Goal: Task Accomplishment & Management: Manage account settings

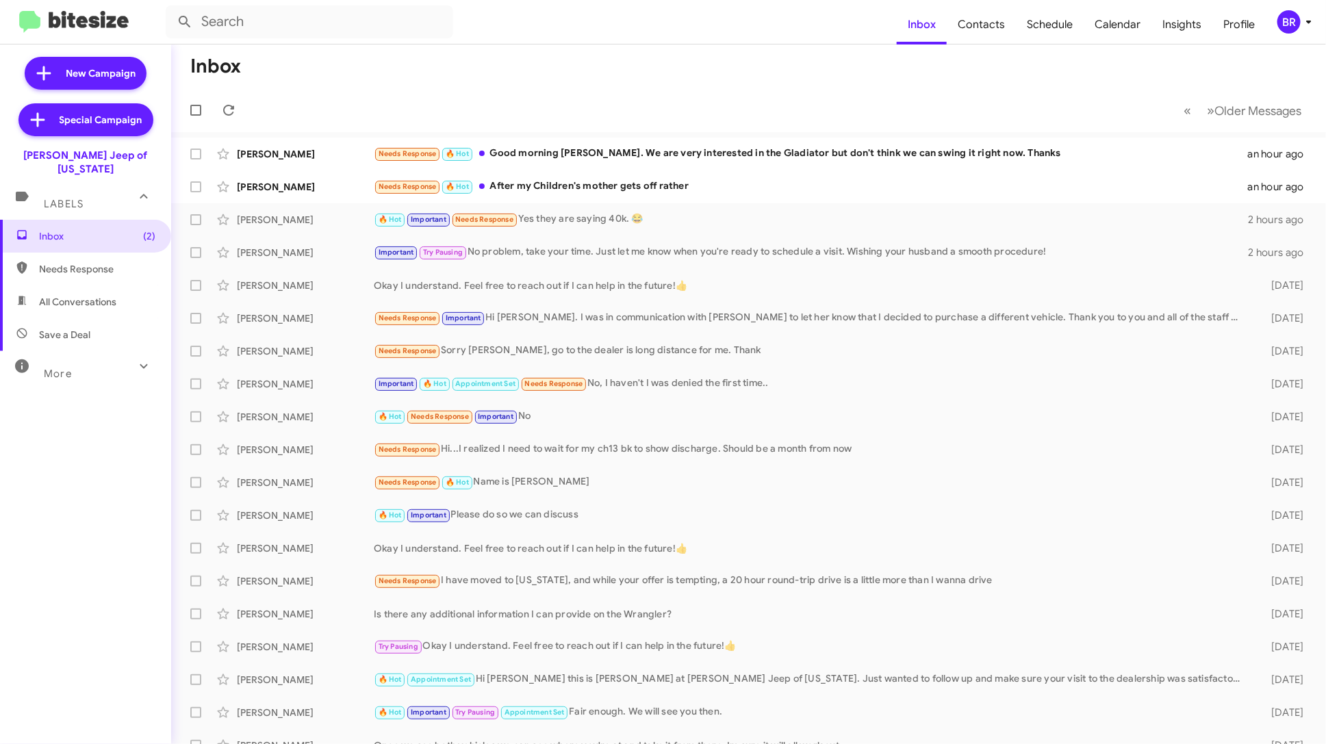
click at [1289, 23] on div "BR" at bounding box center [1288, 21] width 23 height 23
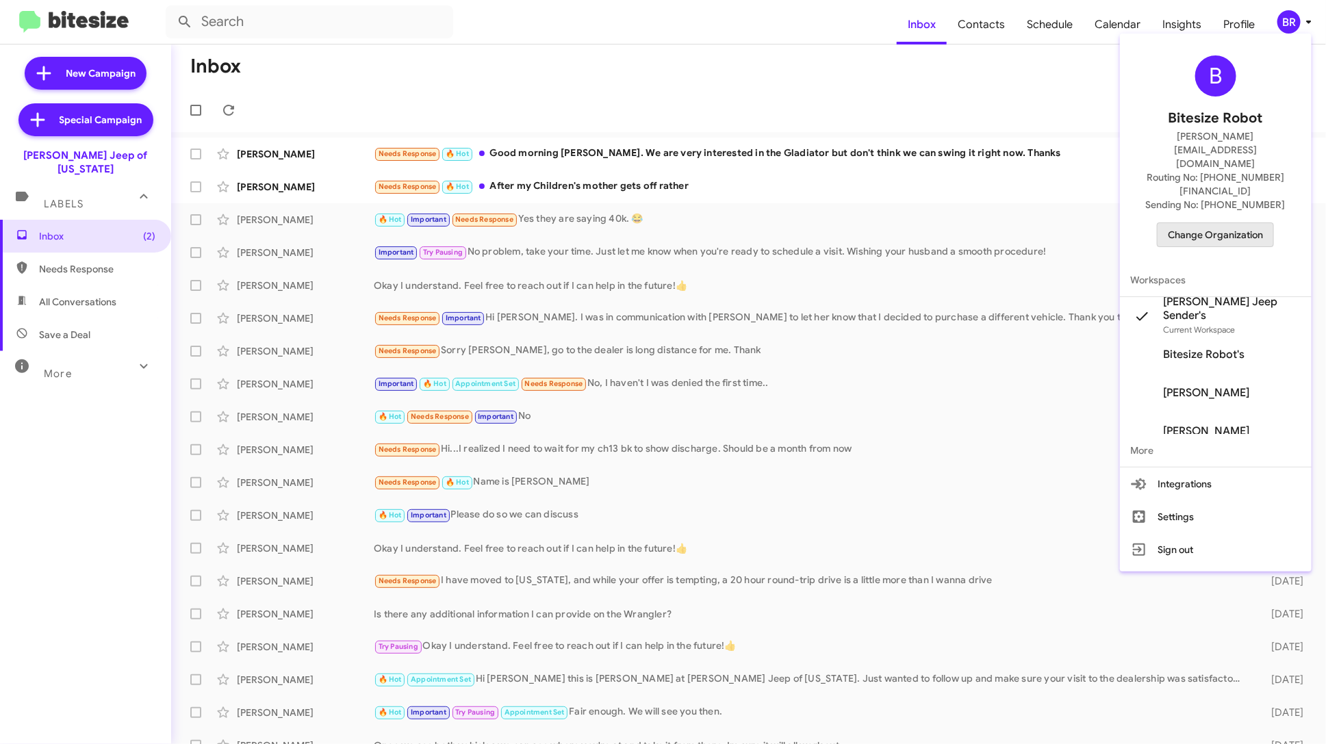
click at [1244, 223] on span "Change Organization" at bounding box center [1215, 234] width 95 height 23
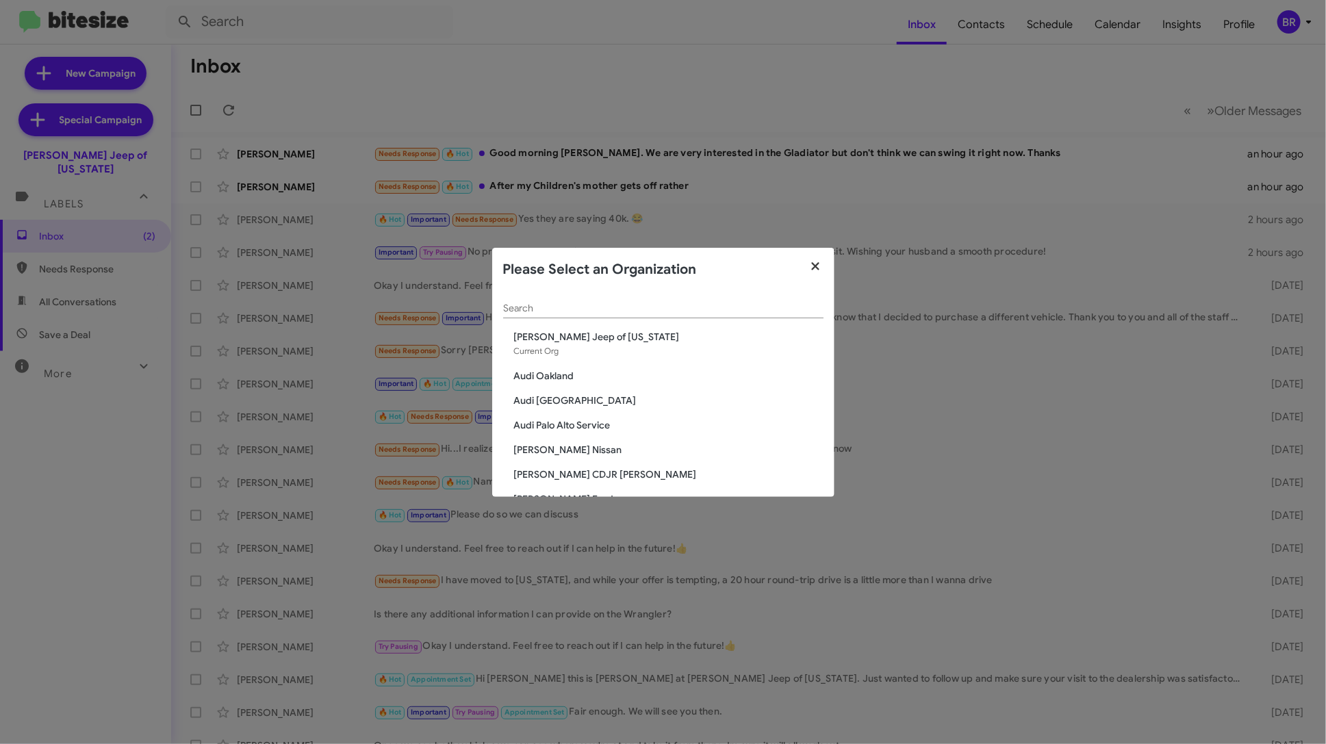
click at [812, 268] on icon "button" at bounding box center [816, 266] width 8 height 8
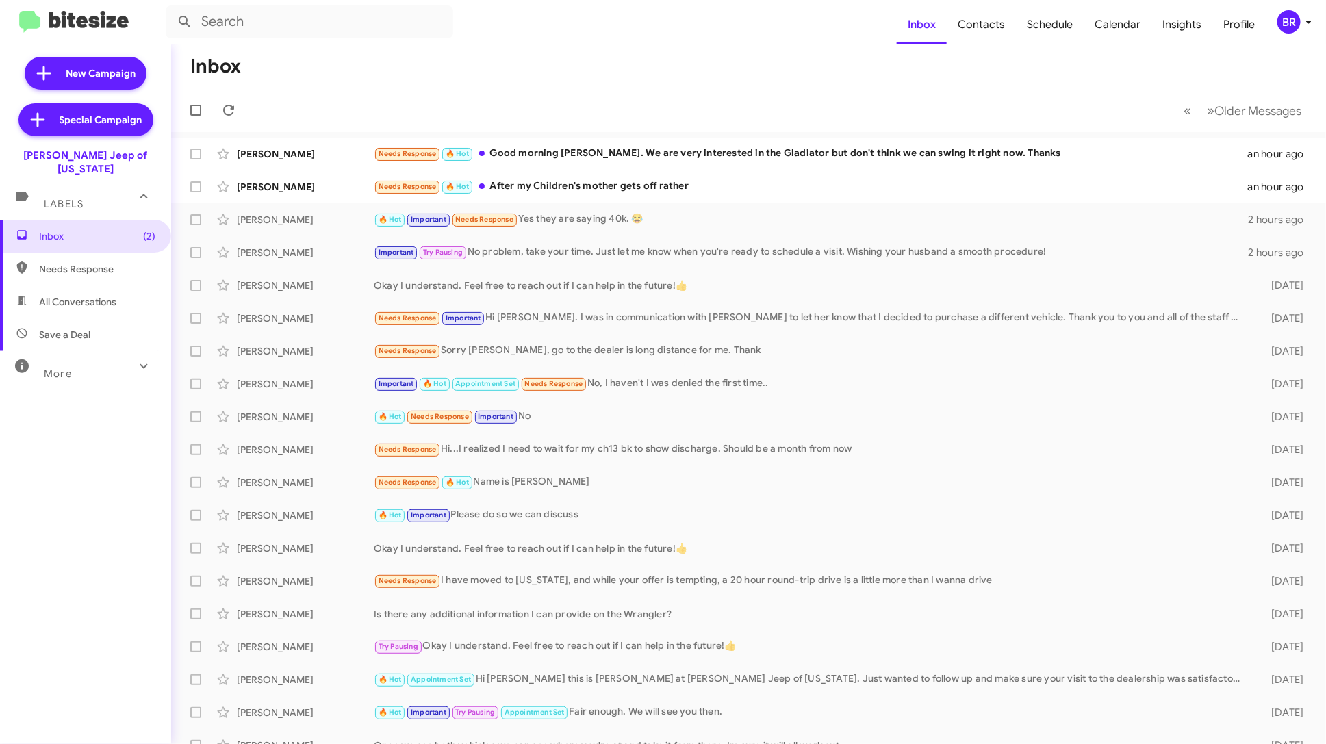
click at [1301, 14] on icon at bounding box center [1308, 22] width 16 height 16
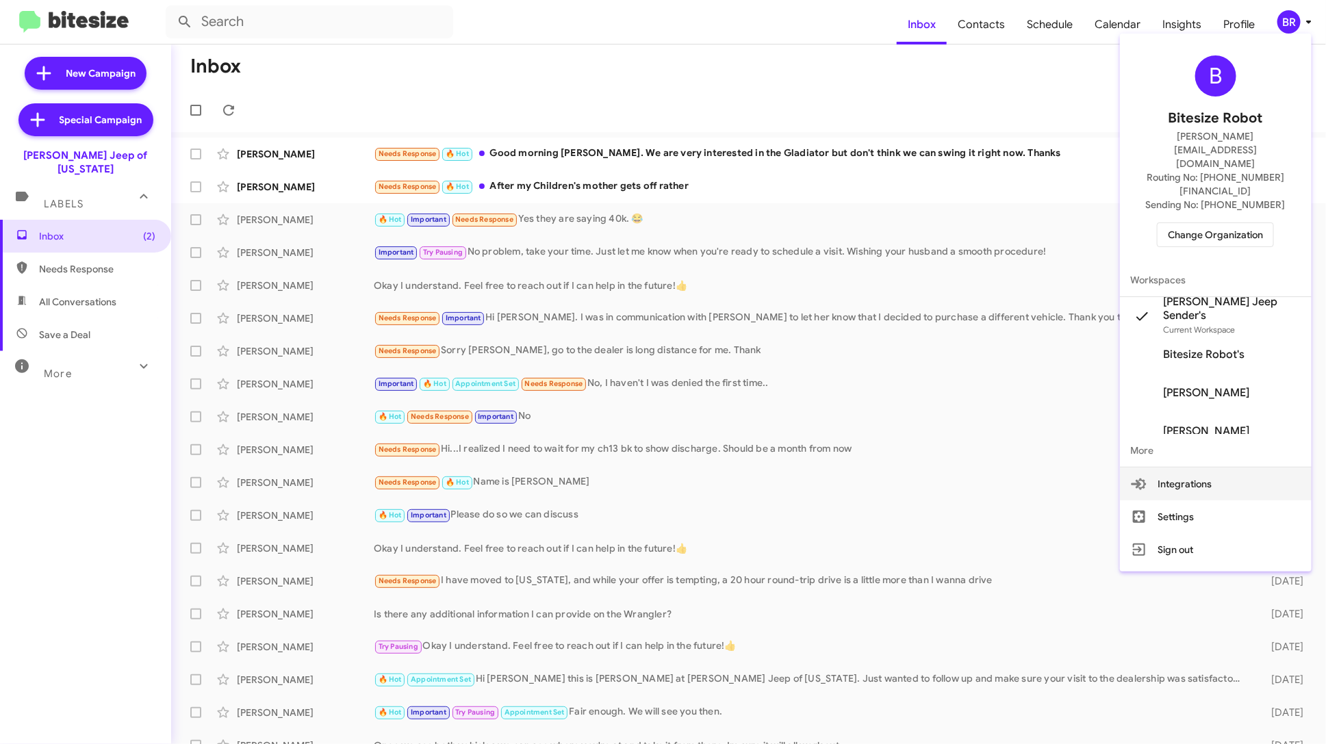
click at [1248, 223] on span "Change Organization" at bounding box center [1215, 234] width 95 height 23
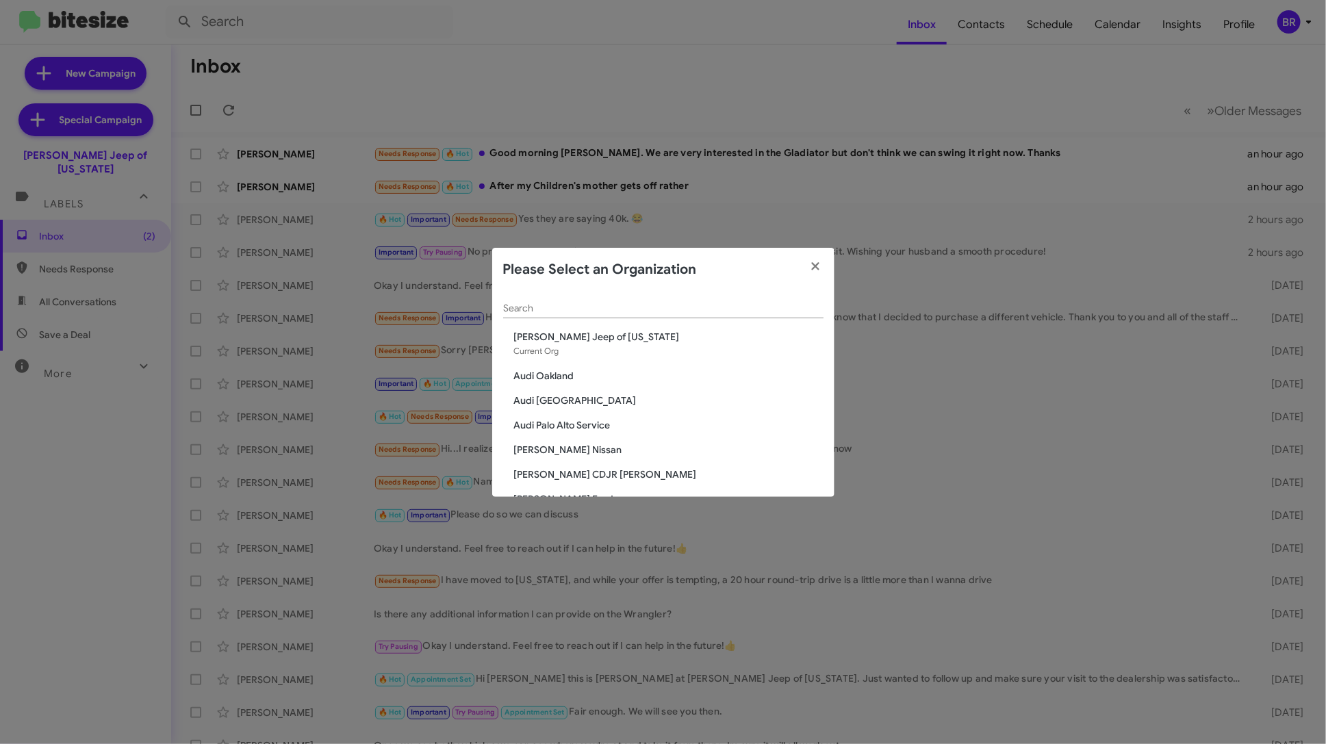
click at [541, 374] on span "Audi Oakland" at bounding box center [668, 376] width 309 height 14
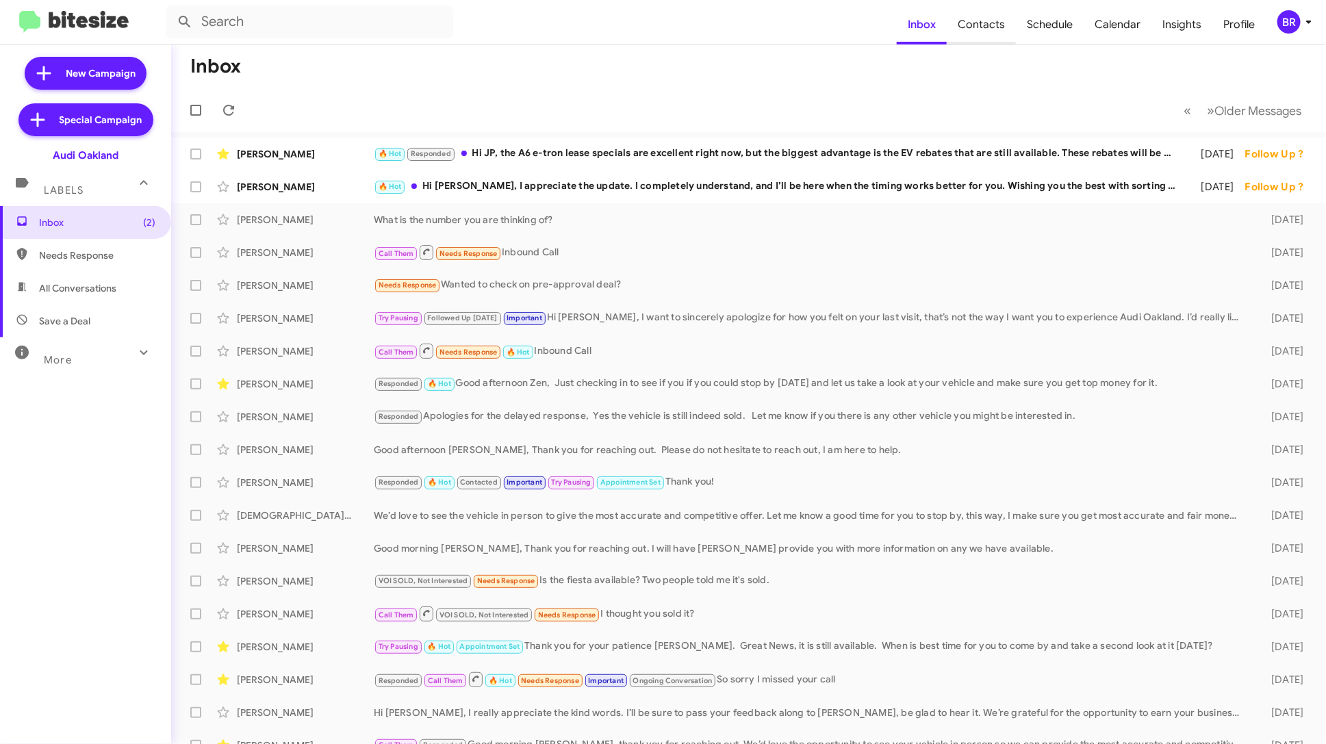
click at [990, 24] on span "Contacts" at bounding box center [980, 25] width 69 height 40
type input "in:groups"
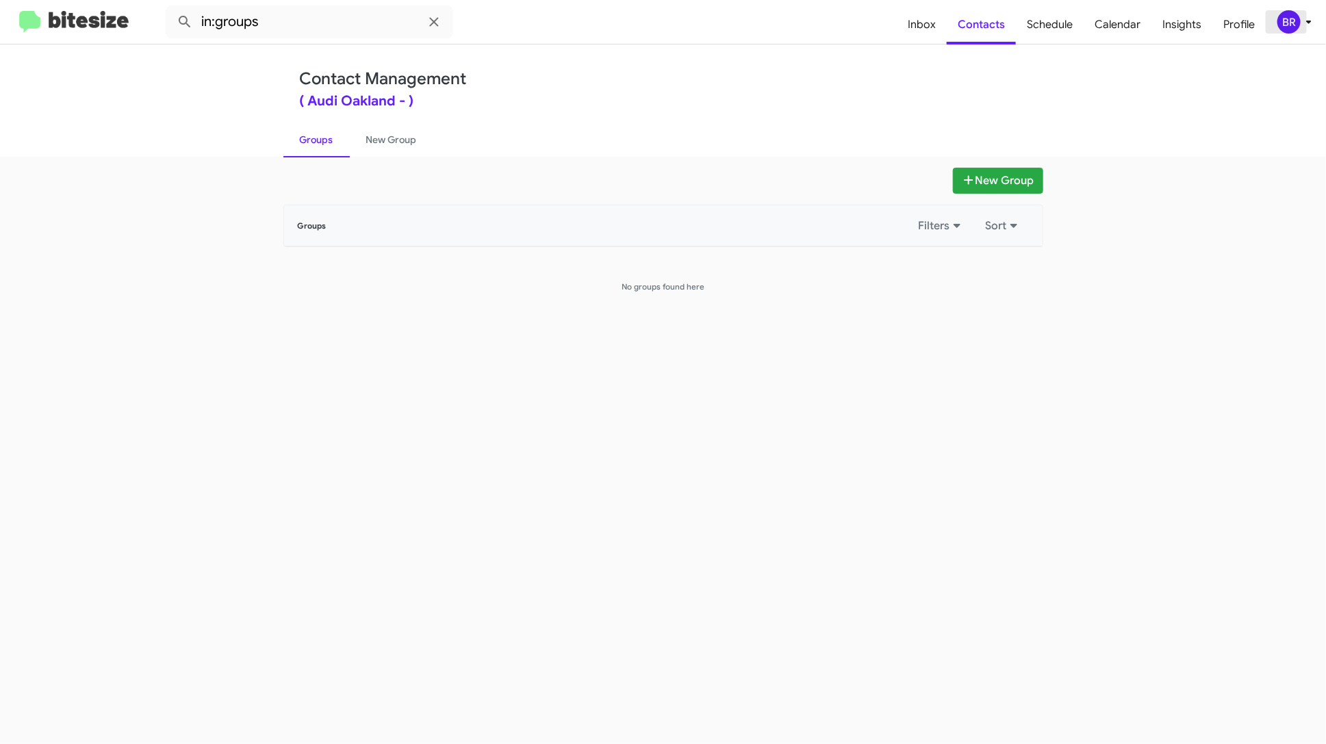
click at [1296, 13] on div "BR" at bounding box center [1288, 21] width 23 height 23
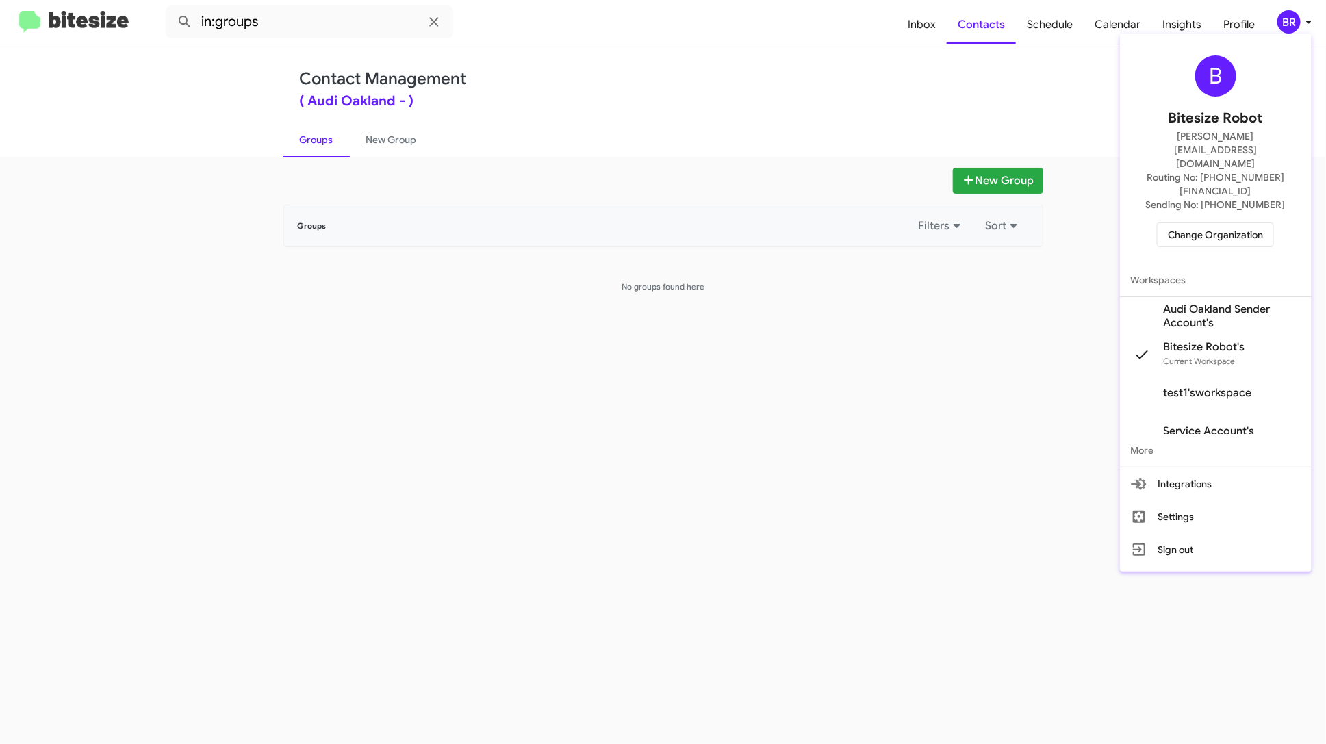
click at [937, 17] on div at bounding box center [663, 372] width 1326 height 744
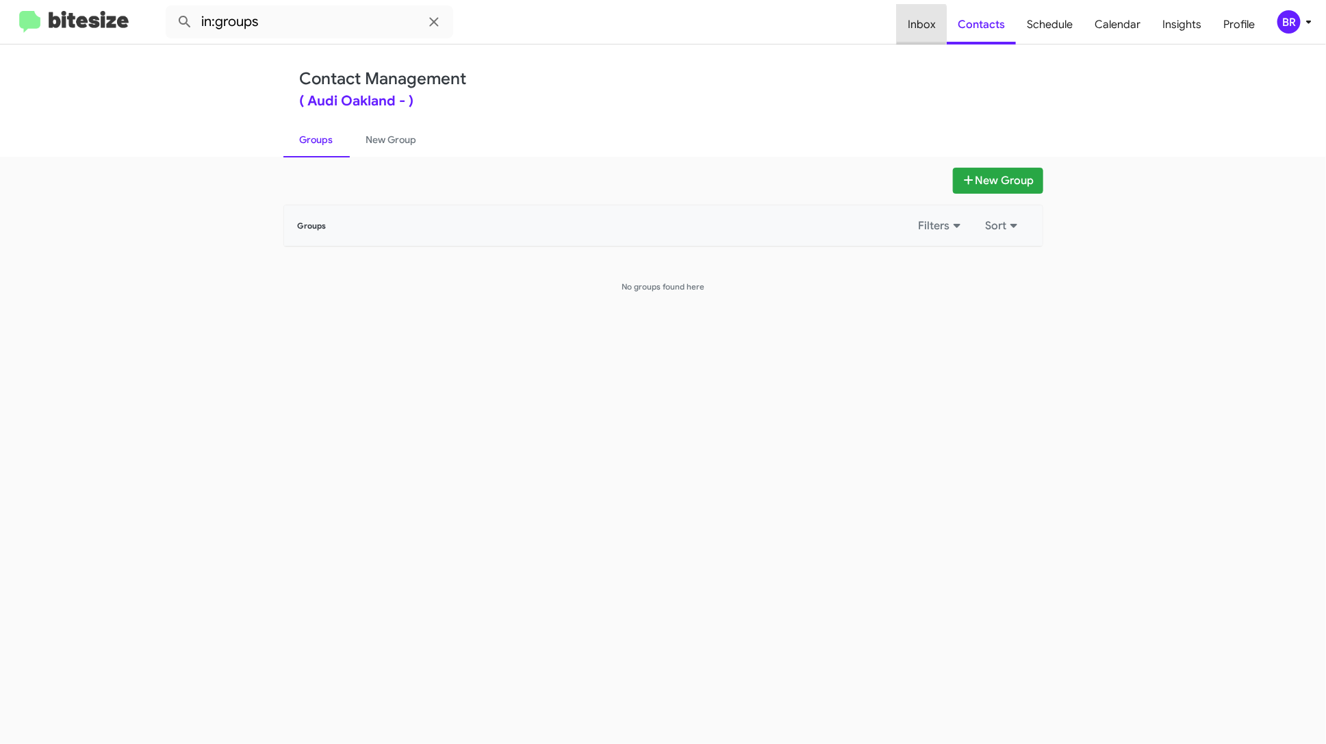
click at [919, 24] on span "Inbox" at bounding box center [922, 25] width 50 height 40
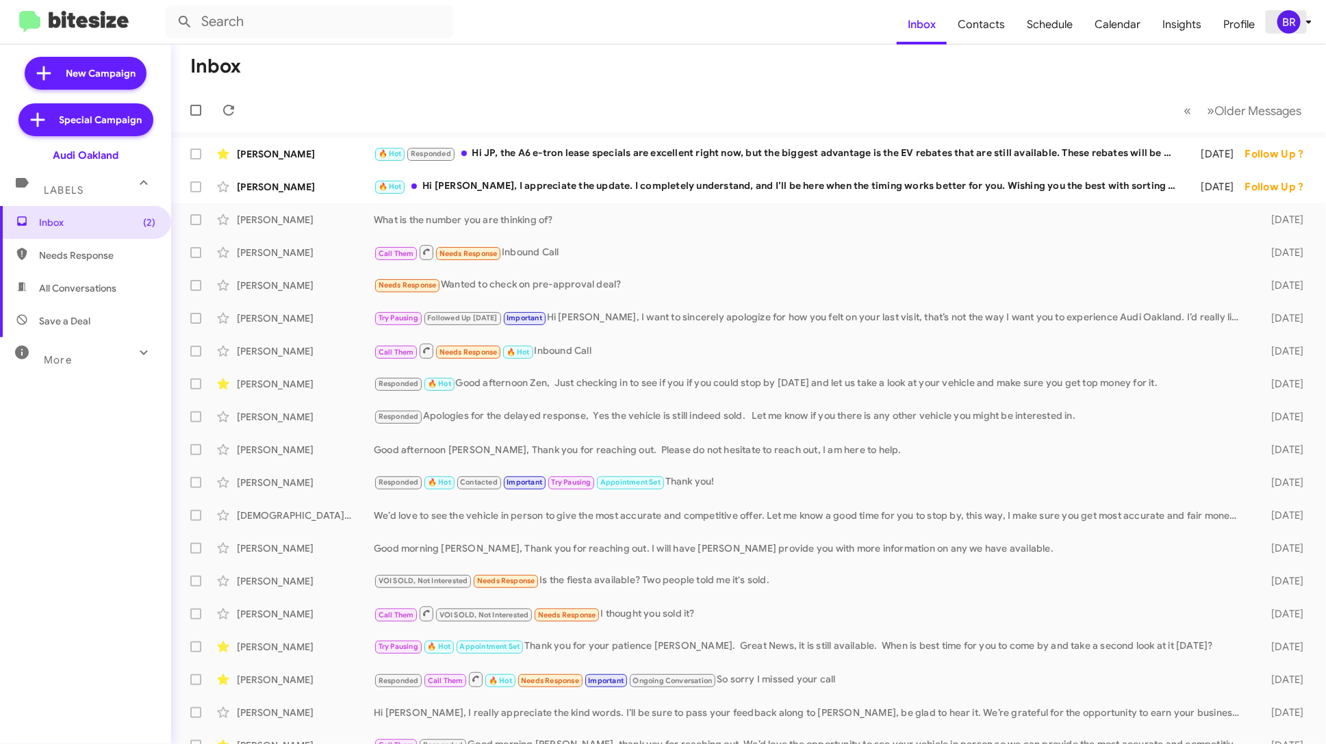
click at [1293, 13] on div "BR" at bounding box center [1288, 21] width 23 height 23
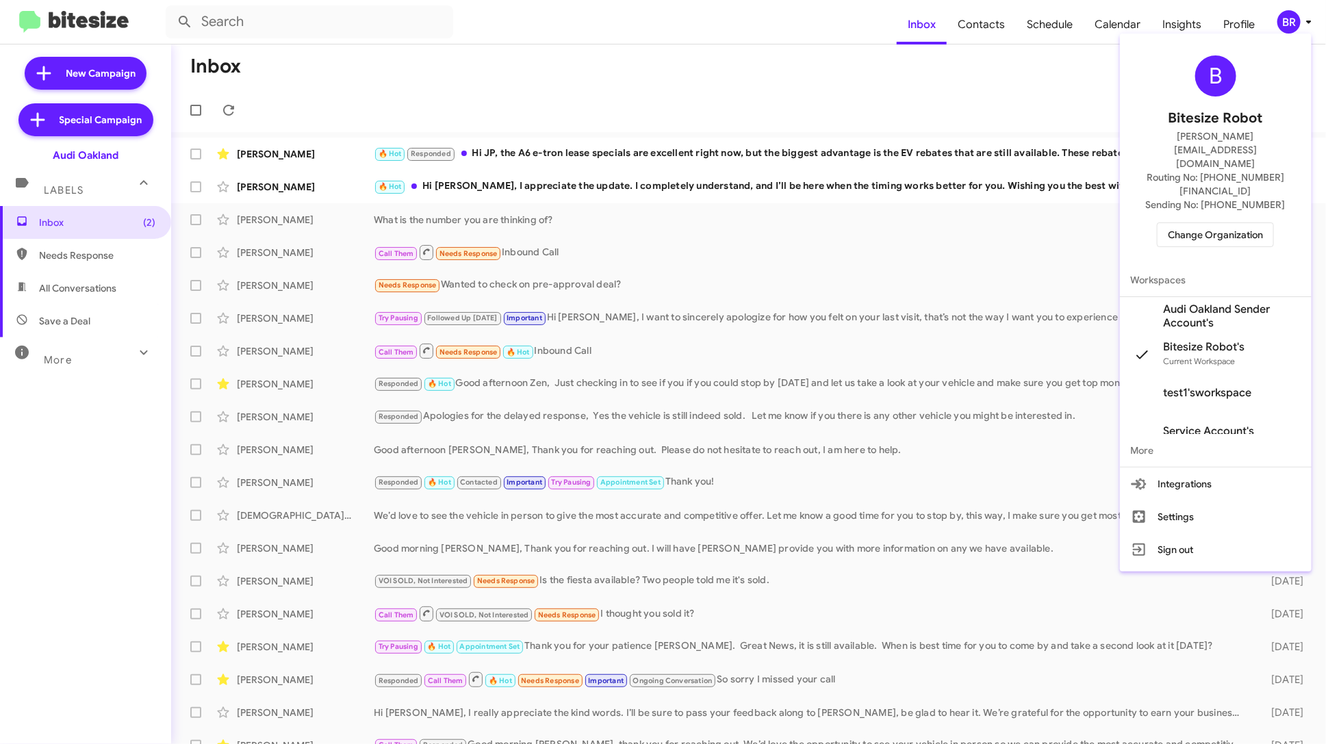
click at [1220, 223] on span "Change Organization" at bounding box center [1215, 234] width 95 height 23
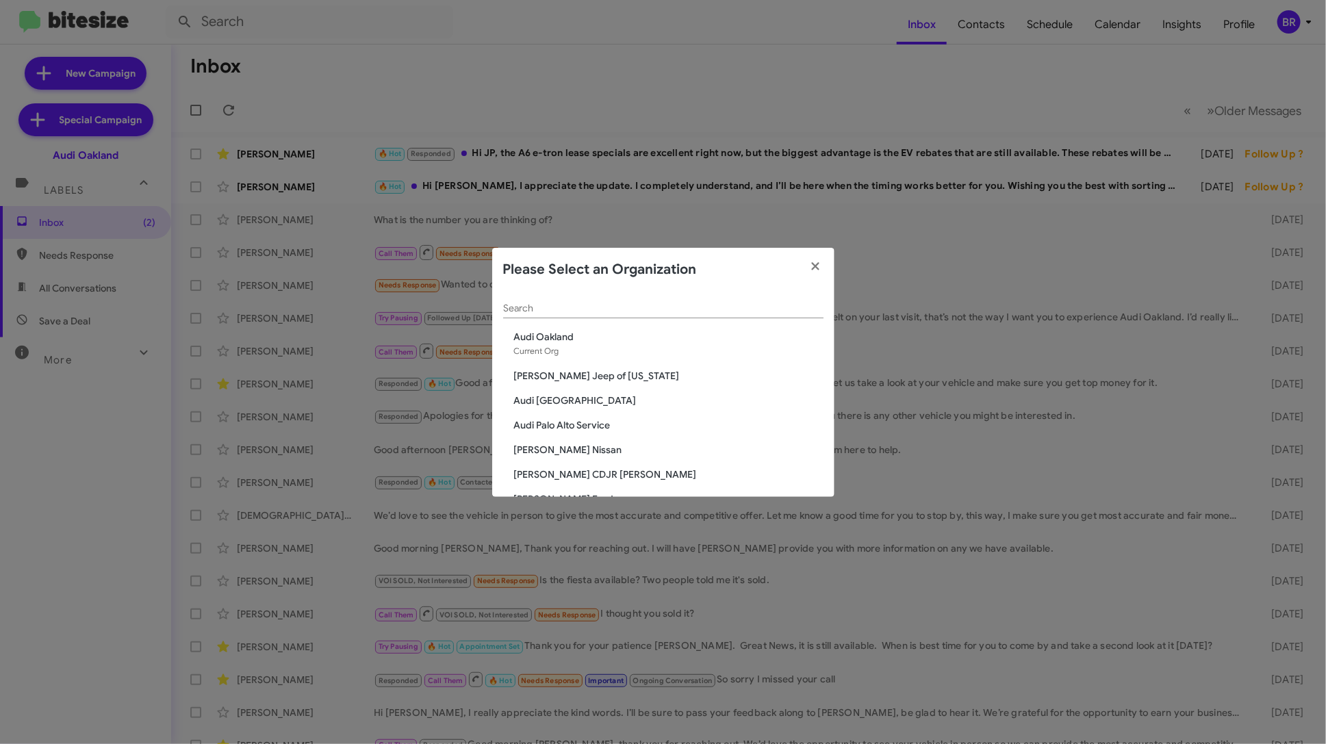
click at [550, 446] on span "[PERSON_NAME] Nissan" at bounding box center [668, 450] width 309 height 14
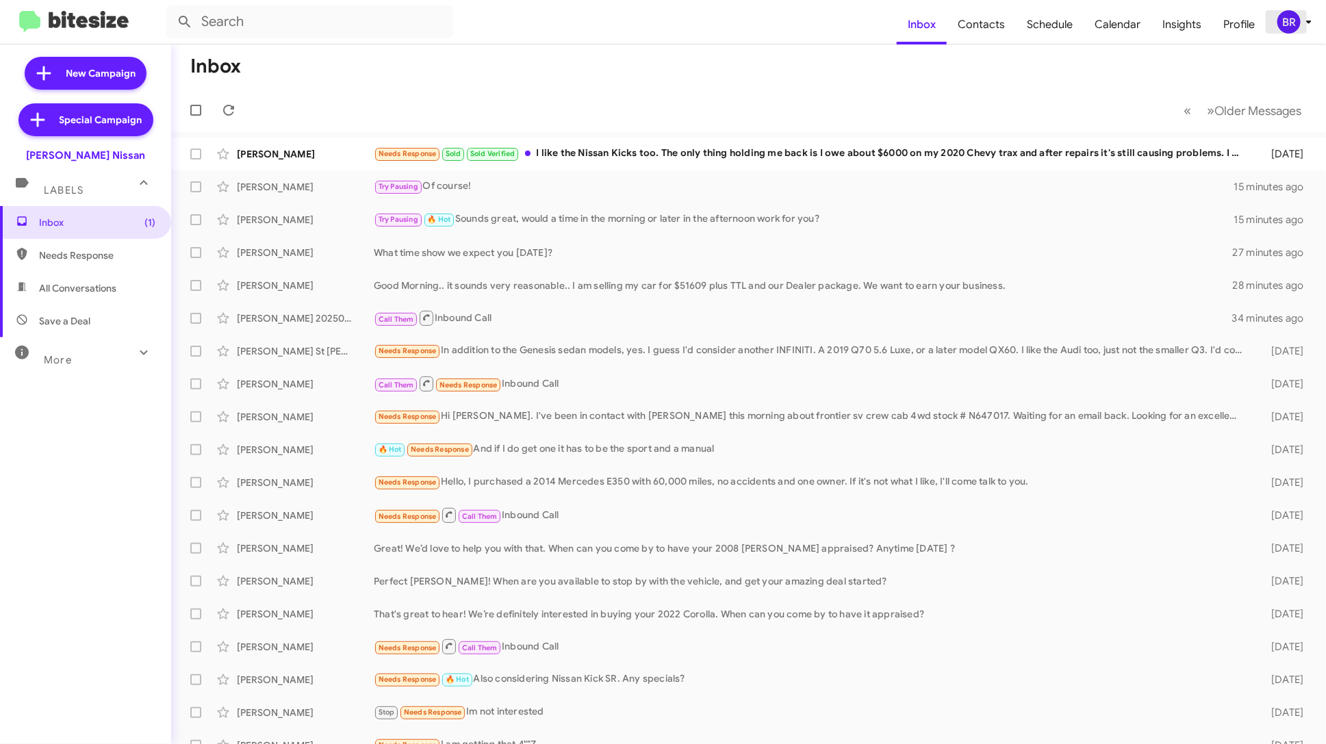
click at [1293, 25] on div "BR" at bounding box center [1288, 21] width 23 height 23
